Goal: Task Accomplishment & Management: Manage account settings

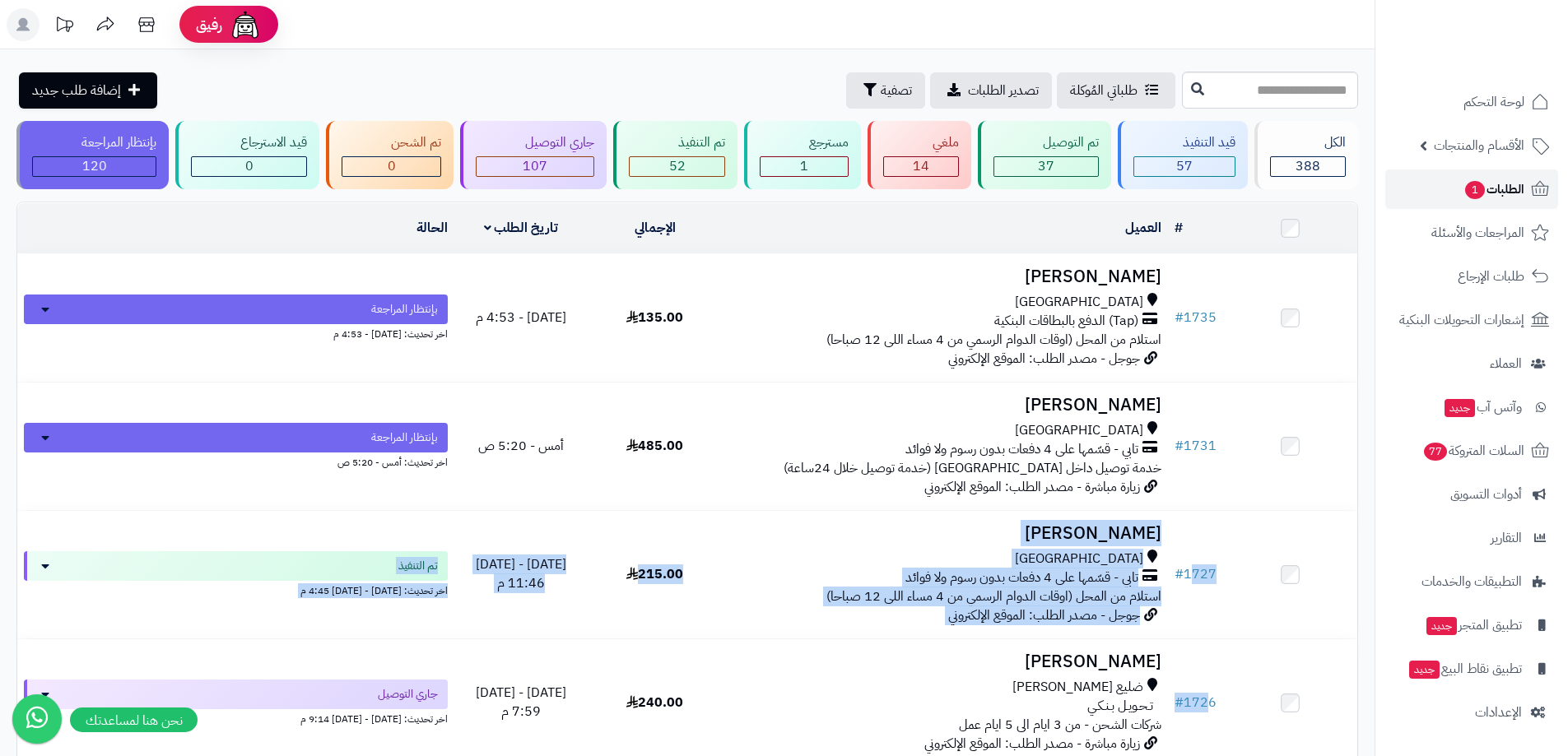
click at [1466, 189] on span "1" at bounding box center [1475, 190] width 21 height 20
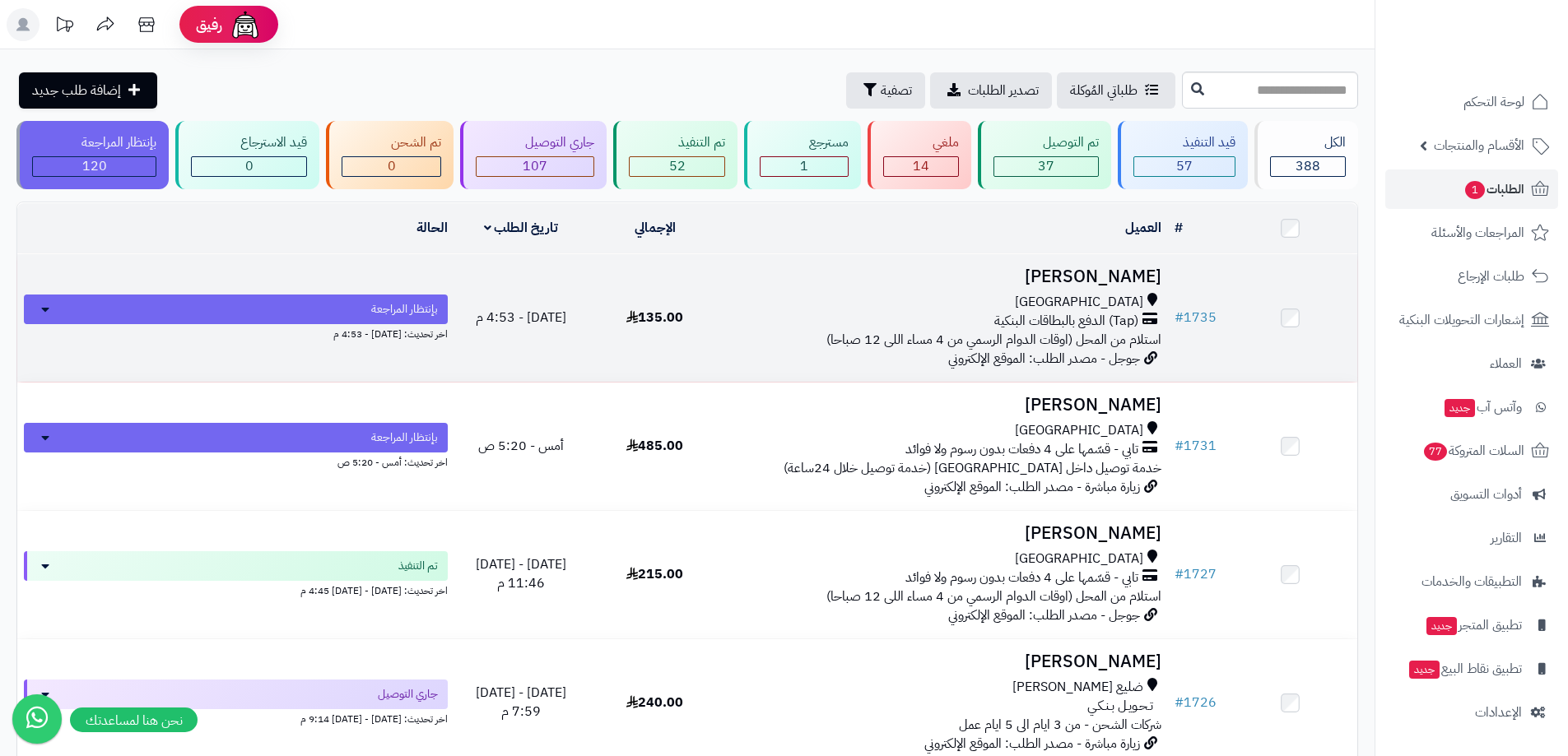
click at [1034, 276] on h3 "عصام بخاري" at bounding box center [945, 276] width 433 height 19
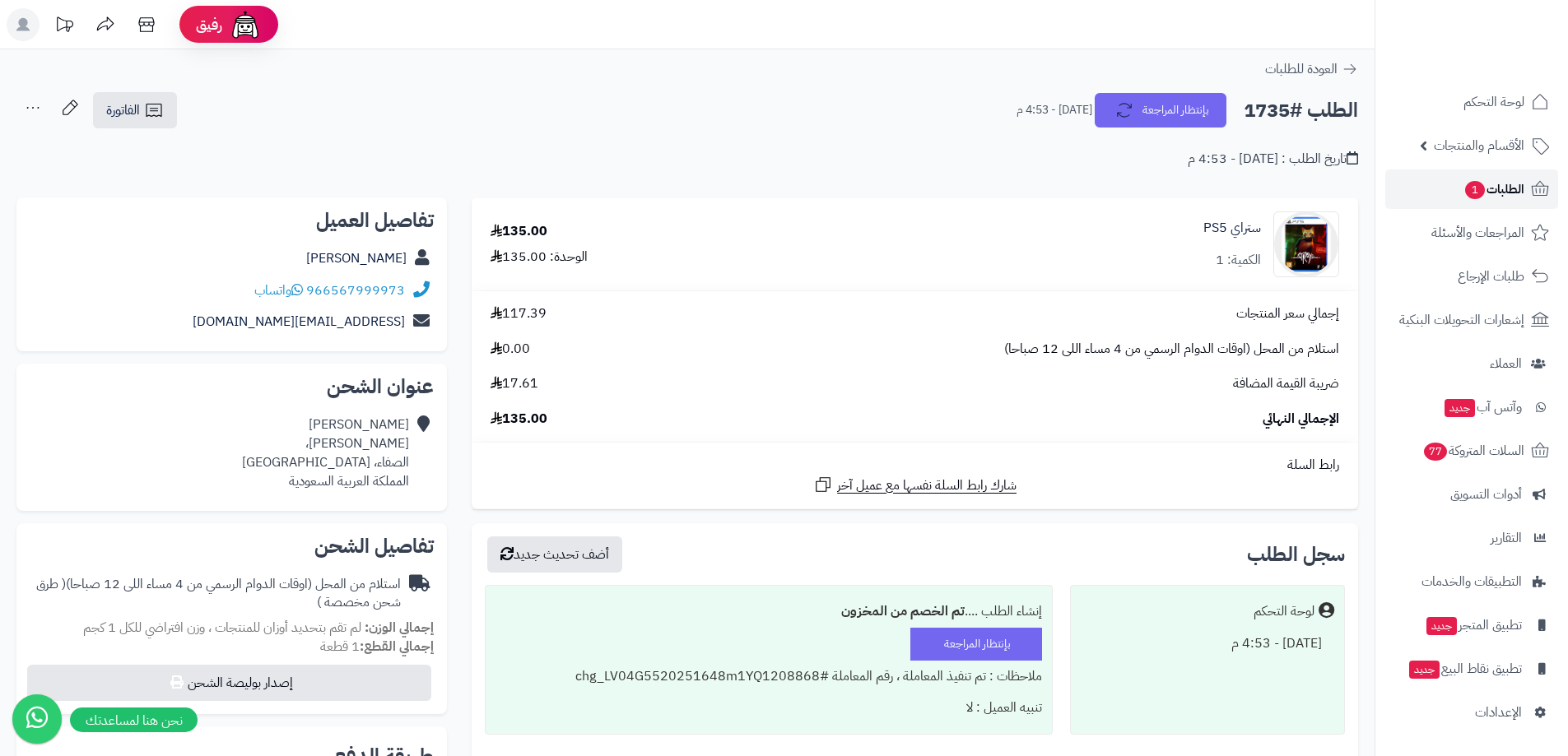
click at [1472, 186] on span "1" at bounding box center [1475, 190] width 20 height 18
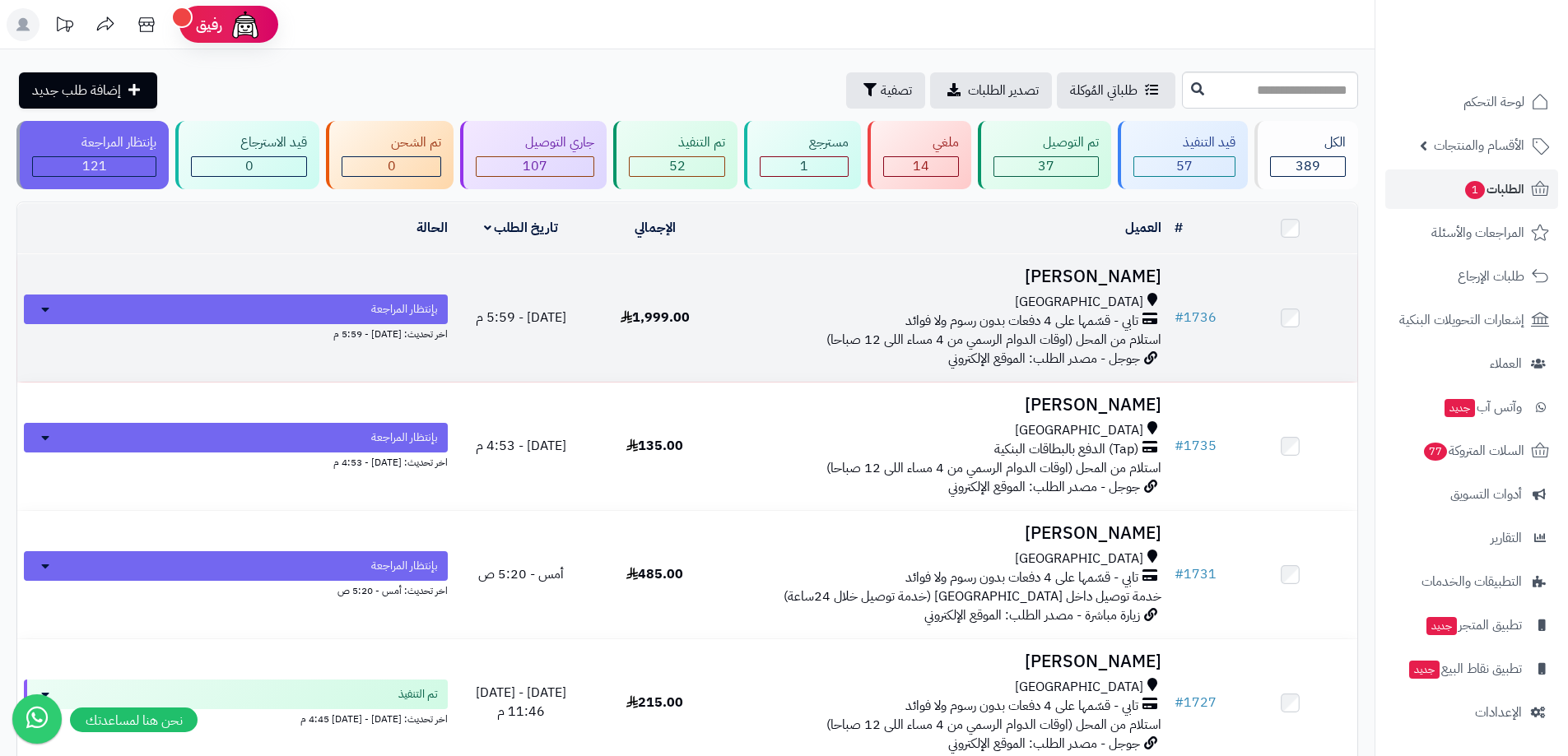
click at [973, 293] on div "جدة" at bounding box center [945, 302] width 433 height 19
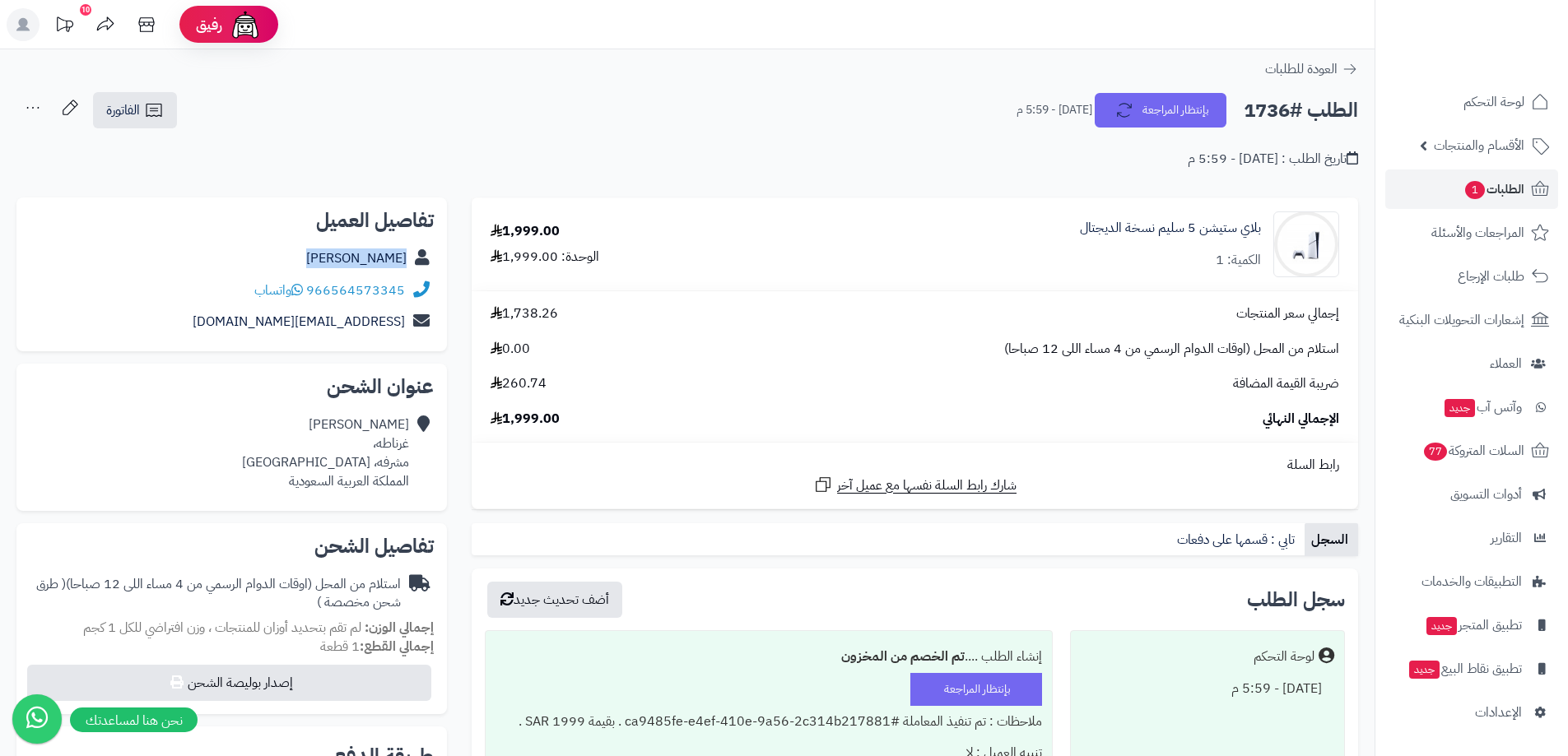
drag, startPoint x: 314, startPoint y: 249, endPoint x: 413, endPoint y: 267, distance: 100.6
click at [413, 267] on div "[PERSON_NAME]" at bounding box center [232, 259] width 404 height 32
copy div "[PERSON_NAME]"
drag, startPoint x: 230, startPoint y: 320, endPoint x: 402, endPoint y: 329, distance: 172.2
click at [402, 329] on div "[EMAIL_ADDRESS][DOMAIN_NAME]" at bounding box center [232, 322] width 404 height 32
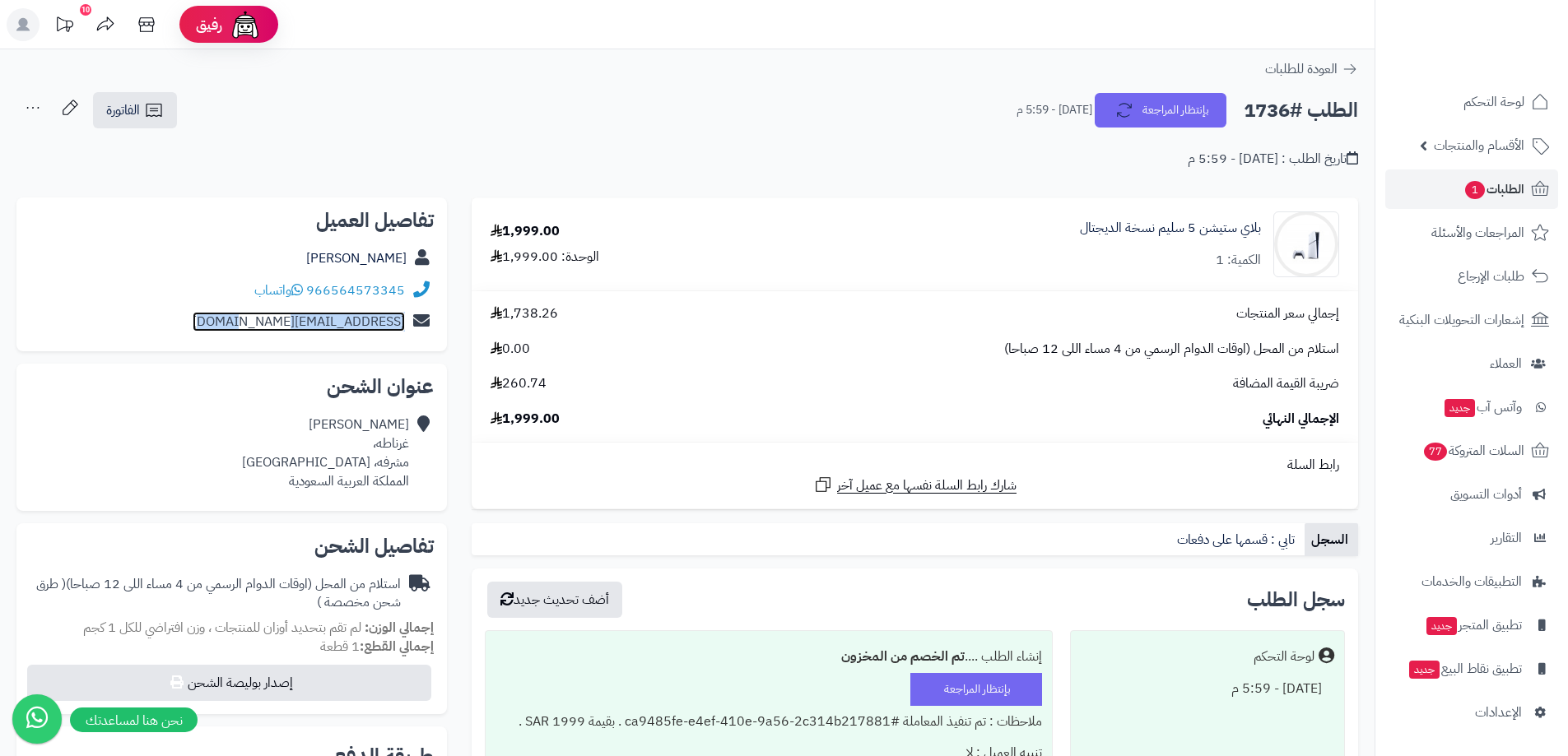
copy link "[EMAIL_ADDRESS][DOMAIN_NAME]"
click at [405, 441] on div "[PERSON_NAME]ه، مشرفه، [GEOGRAPHIC_DATA] المملكة العربية السعودية" at bounding box center [325, 453] width 167 height 75
drag, startPoint x: 405, startPoint y: 441, endPoint x: 361, endPoint y: 464, distance: 49.6
click at [361, 464] on div "[PERSON_NAME]ه، مشرفه، [GEOGRAPHIC_DATA] المملكة العربية السعودية" at bounding box center [325, 453] width 167 height 75
copy div "غرناطه، مشرفه، [GEOGRAPHIC_DATA]"
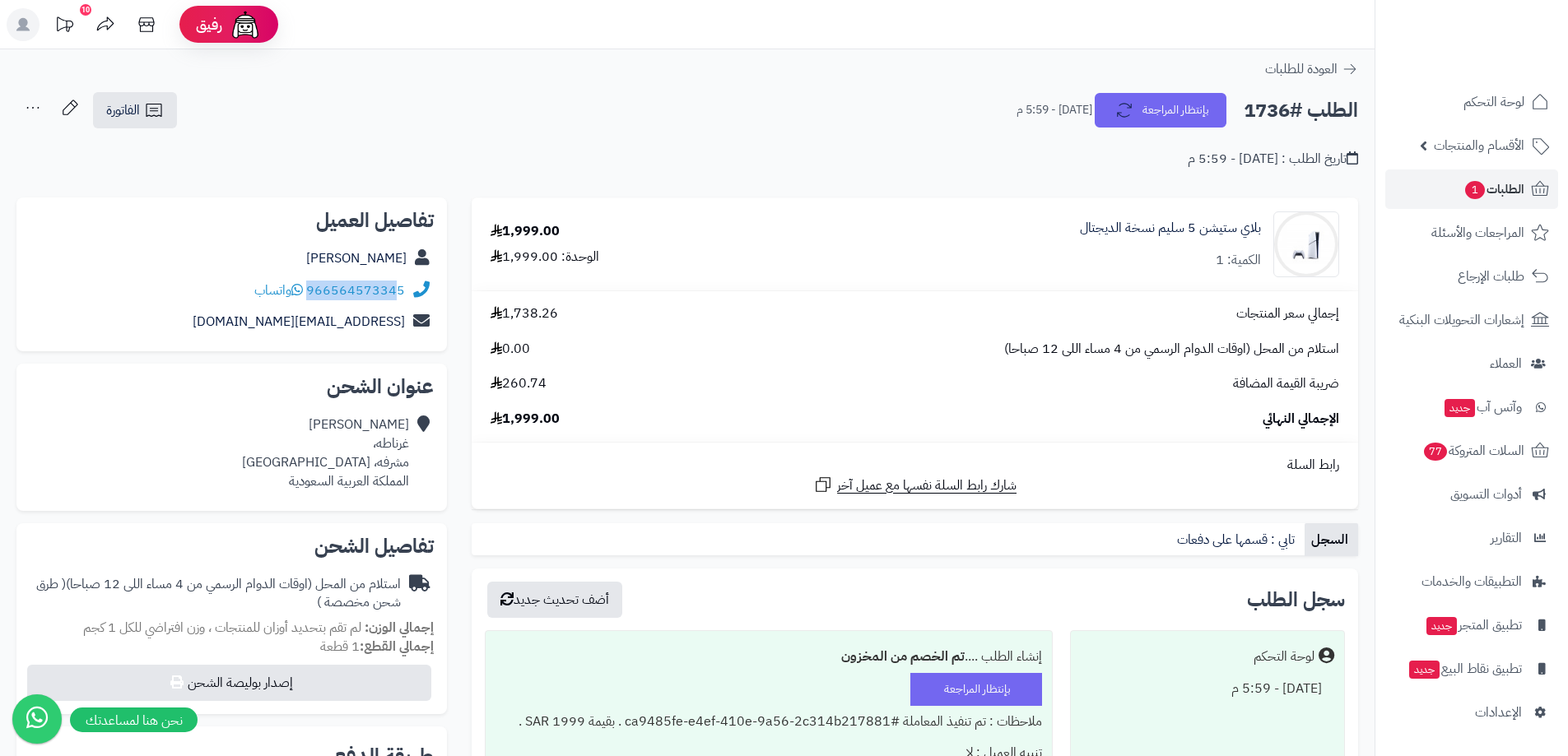
drag, startPoint x: 407, startPoint y: 289, endPoint x: 398, endPoint y: 286, distance: 9.5
click at [398, 286] on div "966564573345 واتساب" at bounding box center [232, 291] width 404 height 32
copy div "96656457334"
click at [151, 94] on link "الفاتورة" at bounding box center [135, 111] width 84 height 36
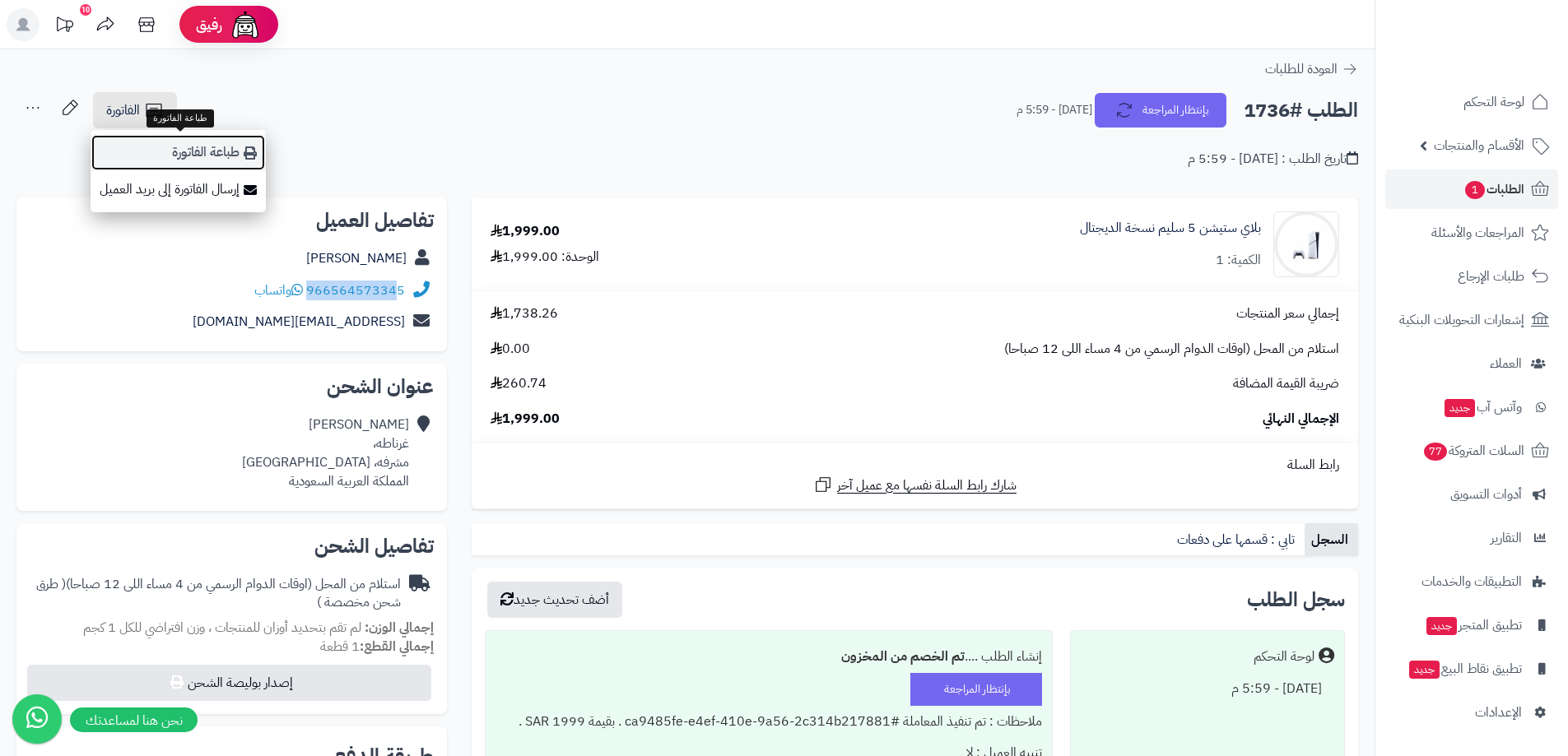
click at [188, 136] on link "طباعة الفاتورة" at bounding box center [178, 153] width 175 height 37
